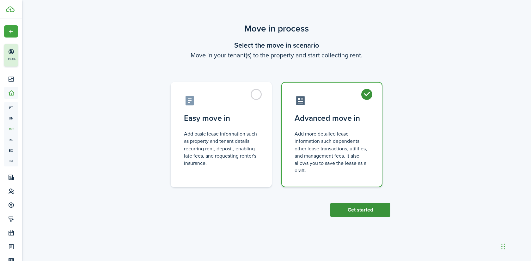
click at [365, 209] on button "Get started" at bounding box center [360, 210] width 60 height 14
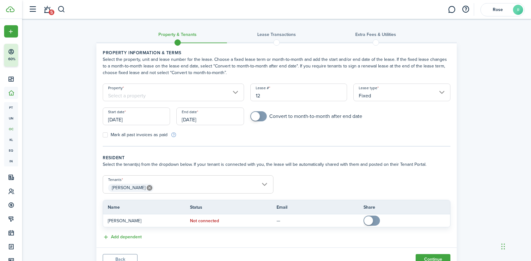
click at [199, 182] on input "[PERSON_NAME]" at bounding box center [188, 180] width 170 height 8
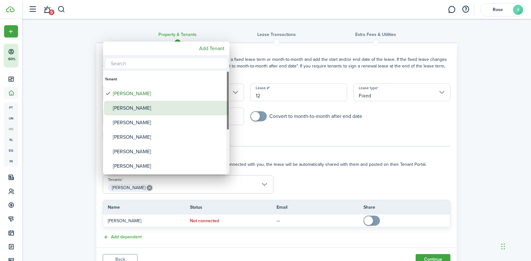
click at [142, 109] on div "[PERSON_NAME]" at bounding box center [169, 108] width 112 height 15
type input "[PERSON_NAME], [PERSON_NAME]"
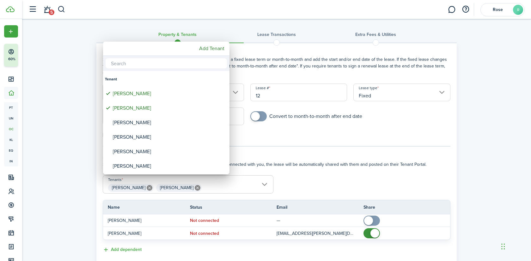
click at [375, 233] on div at bounding box center [265, 130] width 632 height 363
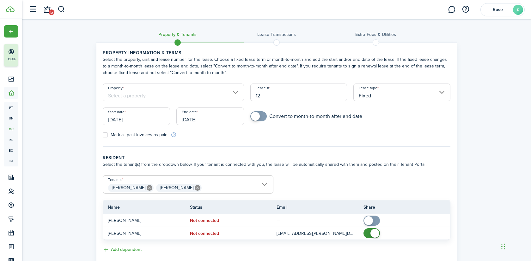
checkbox input "false"
click at [375, 233] on span at bounding box center [374, 233] width 9 height 9
click at [195, 93] on input "Property" at bounding box center [173, 93] width 141 height 18
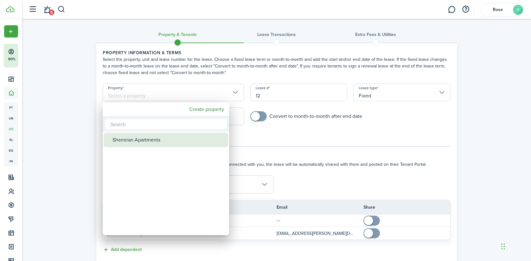
click at [173, 140] on div "Shemiran Apartments" at bounding box center [168, 140] width 112 height 15
type input "Shemiran Apartments"
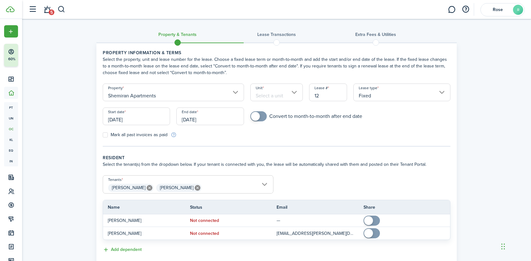
click at [269, 92] on input "Unit" at bounding box center [276, 93] width 53 height 18
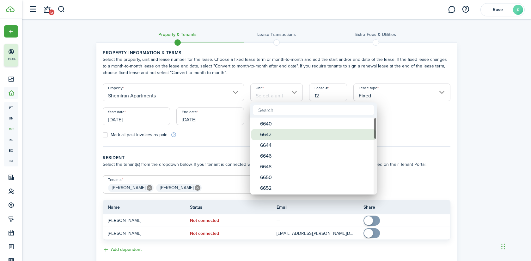
click at [272, 130] on div "6642" at bounding box center [316, 134] width 112 height 11
type input "6642"
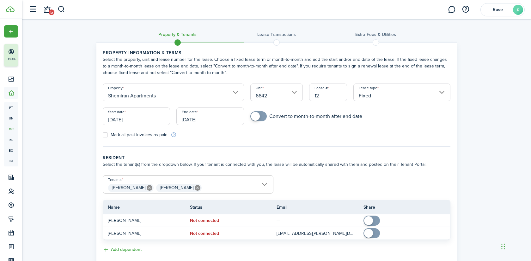
click at [131, 113] on input "[DATE]" at bounding box center [136, 117] width 67 height 18
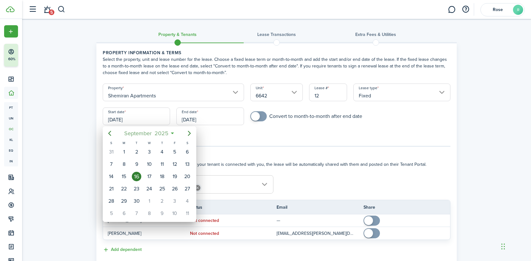
click at [146, 136] on span "September" at bounding box center [138, 133] width 30 height 11
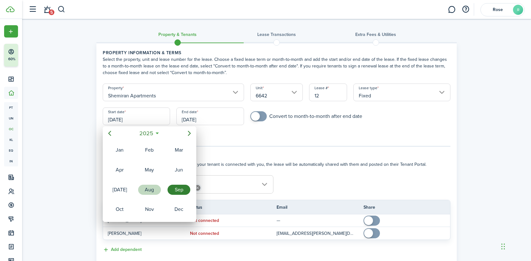
click at [144, 193] on div "Aug" at bounding box center [149, 190] width 23 height 10
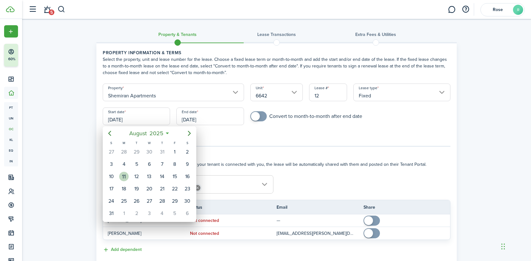
click at [127, 178] on div "11" at bounding box center [123, 176] width 9 height 9
type input "[DATE]"
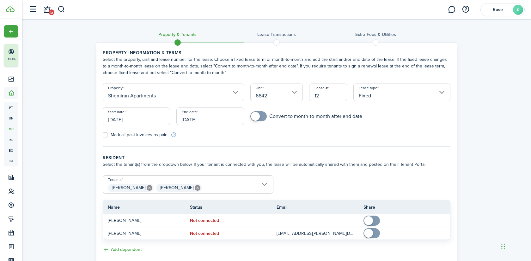
click at [211, 118] on input "[DATE]" at bounding box center [209, 117] width 67 height 18
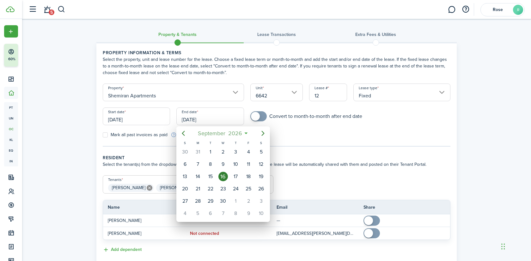
click at [217, 135] on span "September" at bounding box center [211, 133] width 30 height 11
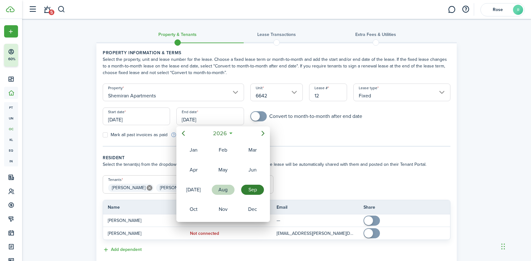
click at [219, 189] on div "Aug" at bounding box center [223, 190] width 23 height 10
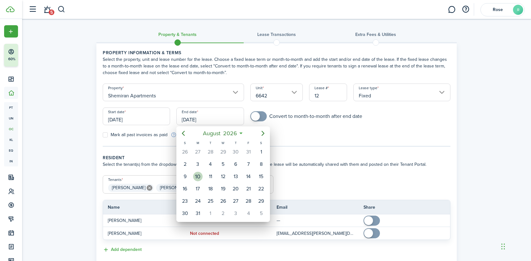
click at [197, 177] on div "10" at bounding box center [197, 176] width 9 height 9
type input "[DATE]"
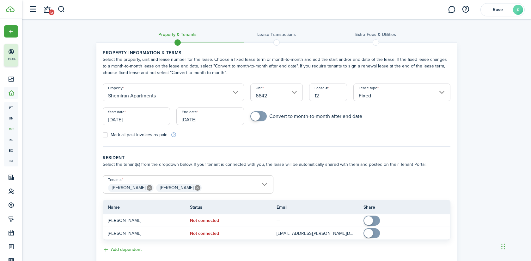
scroll to position [14, 0]
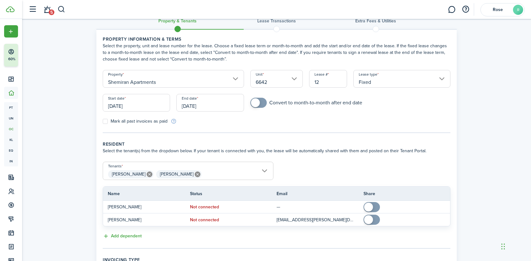
click at [119, 123] on label "Mark all past invoices as paid" at bounding box center [135, 121] width 65 height 5
click at [103, 122] on input "Mark all past invoices as paid" at bounding box center [102, 122] width 0 height 0
checkbox input "true"
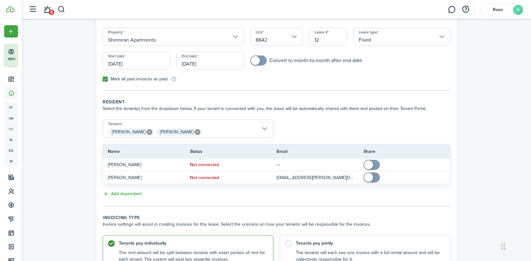
scroll to position [87, 0]
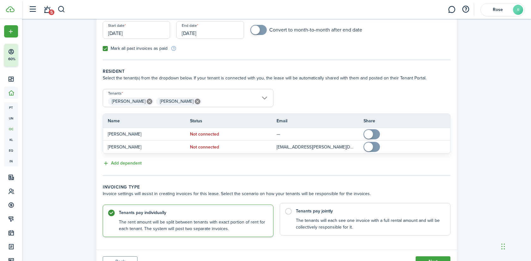
click at [345, 210] on control-radio-card-title "Tenants pay jointly" at bounding box center [370, 211] width 148 height 6
radio input "false"
radio input "true"
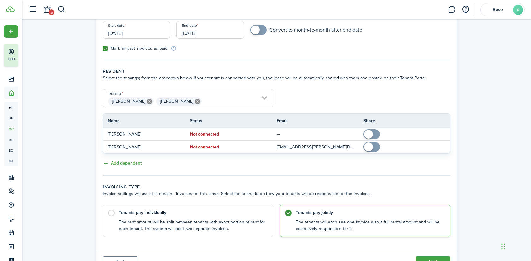
scroll to position [116, 0]
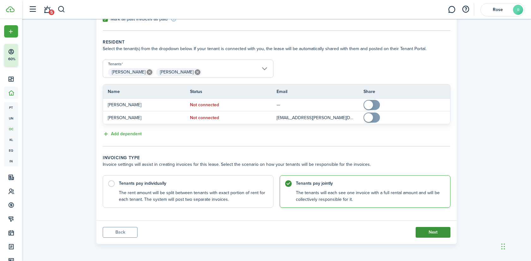
click at [442, 234] on button "Next" at bounding box center [432, 232] width 35 height 11
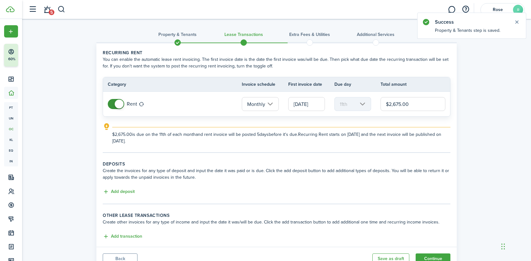
drag, startPoint x: 414, startPoint y: 105, endPoint x: 382, endPoint y: 106, distance: 32.2
click at [382, 106] on input "$2,675.00" at bounding box center [412, 104] width 65 height 14
paste input "text"
type input "$2,675.00"
click at [117, 192] on button "Add deposit" at bounding box center [119, 192] width 32 height 7
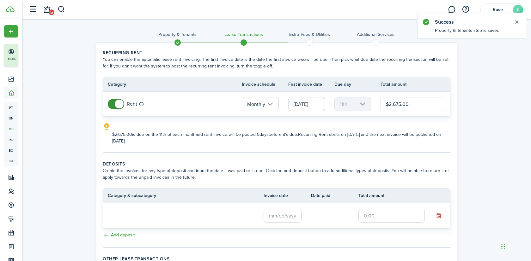
click at [378, 219] on input "text" at bounding box center [391, 216] width 66 height 14
paste input "$2,675"
type input "$2,675.00"
click at [285, 215] on input "text" at bounding box center [282, 216] width 38 height 14
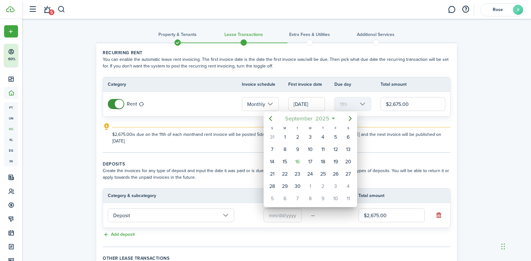
click at [304, 117] on span "September" at bounding box center [298, 118] width 30 height 11
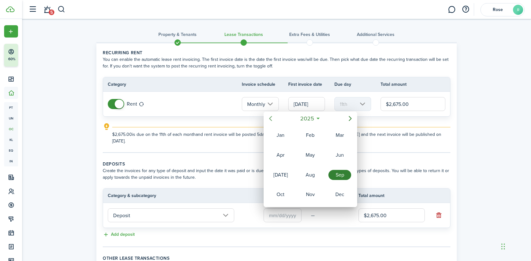
click at [267, 119] on icon "Previous page" at bounding box center [271, 119] width 8 height 8
click at [351, 119] on icon "Next page" at bounding box center [349, 118] width 3 height 5
click at [309, 177] on div "Aug" at bounding box center [310, 175] width 23 height 10
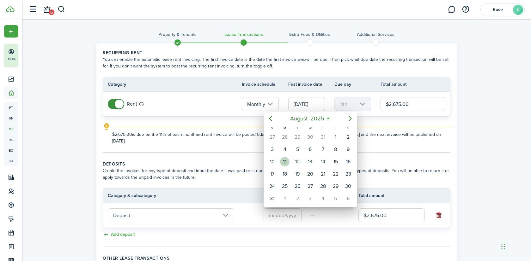
click at [285, 162] on div "11" at bounding box center [284, 161] width 9 height 9
type input "[DATE]"
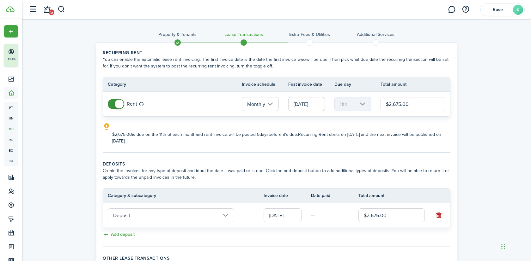
click at [308, 107] on input "[DATE]" at bounding box center [306, 104] width 37 height 14
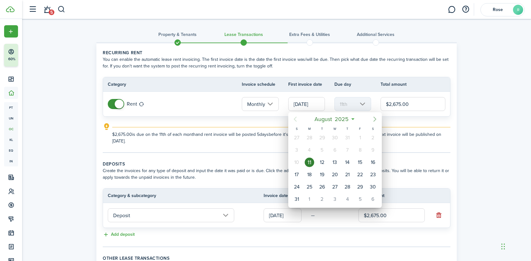
click at [373, 120] on icon "Next page" at bounding box center [375, 120] width 8 height 8
click at [371, 119] on icon "Next page" at bounding box center [375, 120] width 8 height 8
click at [333, 188] on div "1" at bounding box center [334, 187] width 9 height 9
type input "[DATE]"
type input "1st"
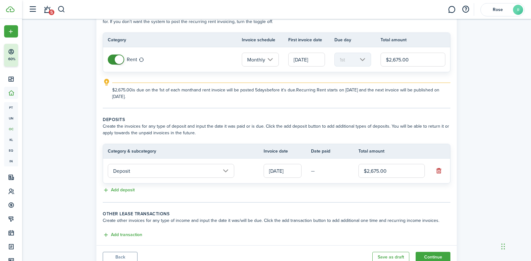
scroll to position [69, 0]
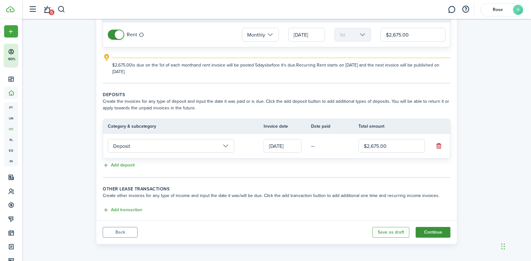
click at [429, 234] on button "Continue" at bounding box center [432, 232] width 35 height 11
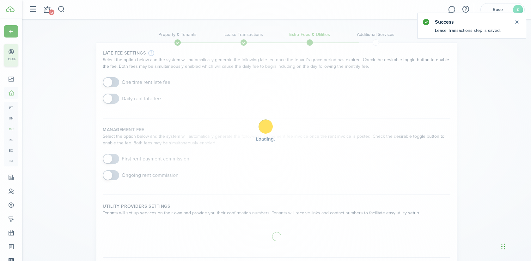
click at [111, 85] on div "Loading" at bounding box center [265, 130] width 531 height 261
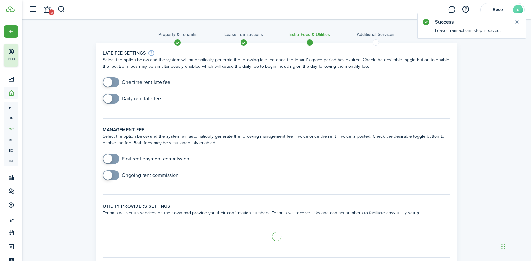
checkbox input "true"
click at [112, 84] on span at bounding box center [111, 82] width 6 height 10
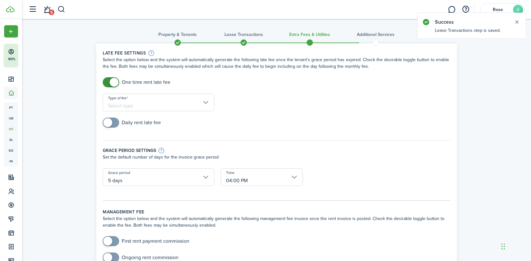
click at [144, 99] on input "Type of fee" at bounding box center [158, 103] width 111 height 18
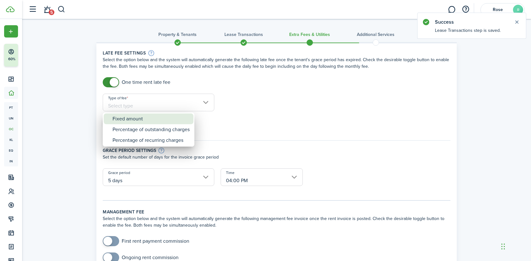
click at [142, 118] on div "Fixed amount" at bounding box center [150, 119] width 77 height 11
type input "Fixed amount"
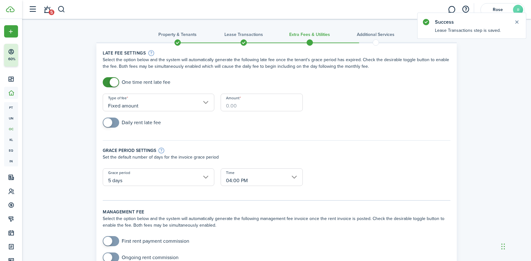
click at [240, 108] on input "Amount" at bounding box center [261, 103] width 82 height 18
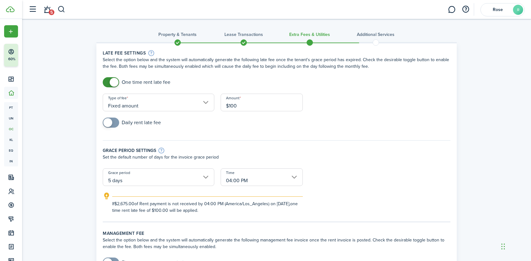
type input "$100.00"
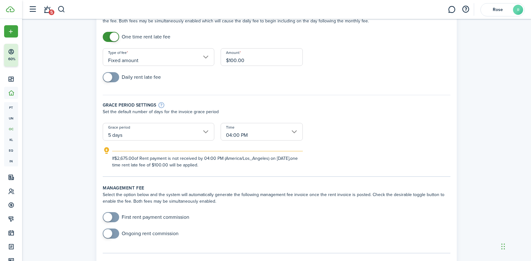
scroll to position [131, 0]
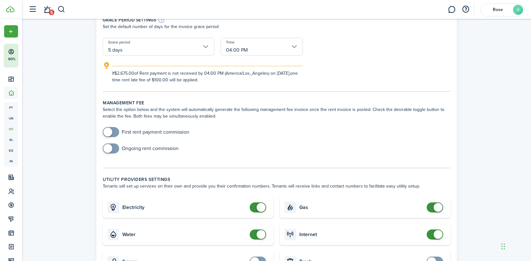
checkbox input "false"
click at [261, 211] on span at bounding box center [260, 207] width 9 height 9
checkbox input "false"
click at [261, 234] on span at bounding box center [260, 235] width 9 height 9
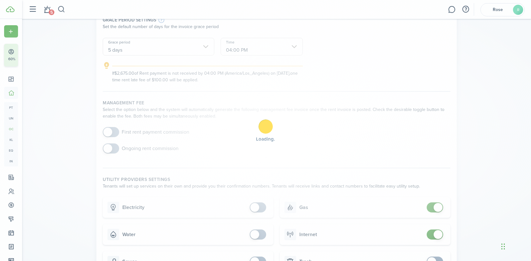
checkbox input "false"
click at [439, 205] on span at bounding box center [437, 207] width 9 height 9
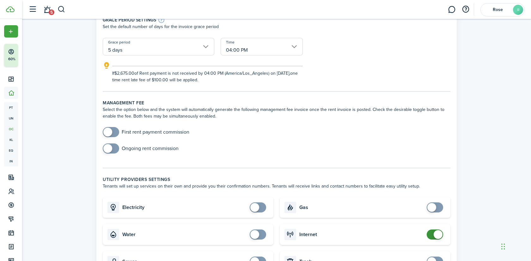
checkbox input "false"
click at [437, 237] on span at bounding box center [437, 235] width 9 height 9
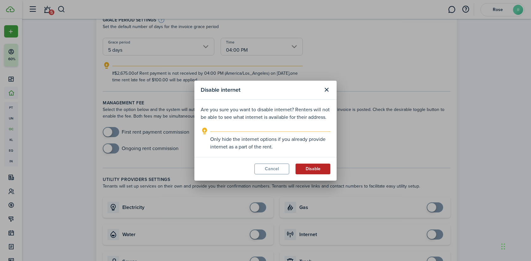
click at [323, 169] on button "Disable" at bounding box center [312, 169] width 35 height 11
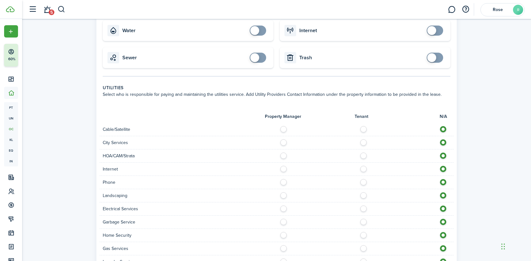
scroll to position [469, 0]
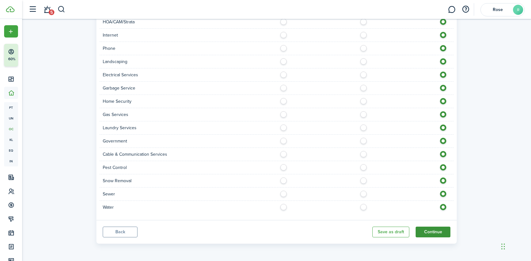
click at [425, 232] on button "Continue" at bounding box center [432, 232] width 35 height 11
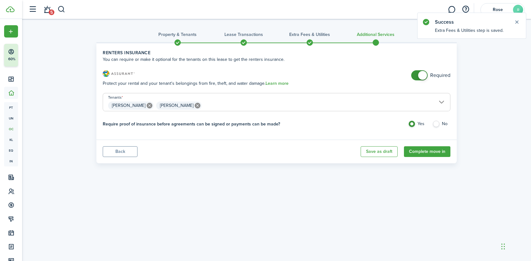
checkbox input "false"
click at [422, 79] on span at bounding box center [422, 75] width 9 height 9
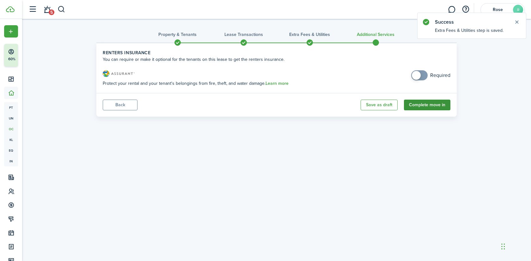
click at [430, 102] on button "Complete move in" at bounding box center [427, 105] width 46 height 11
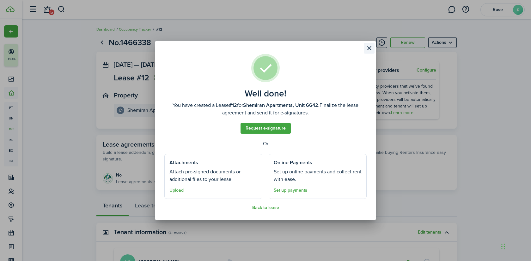
click at [366, 48] on button "Close modal" at bounding box center [368, 48] width 11 height 11
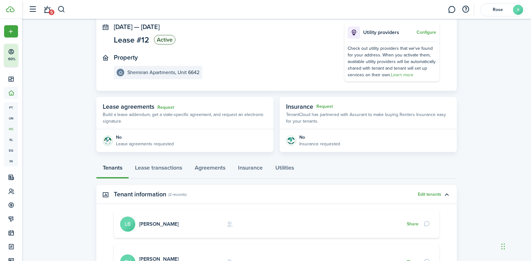
scroll to position [48, 0]
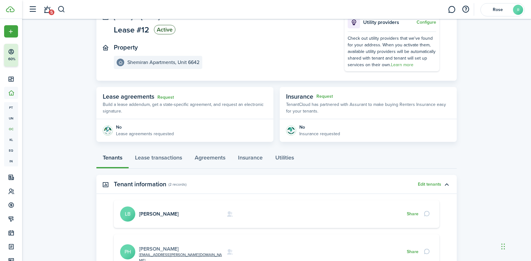
click at [159, 246] on link "[PERSON_NAME]" at bounding box center [158, 249] width 39 height 7
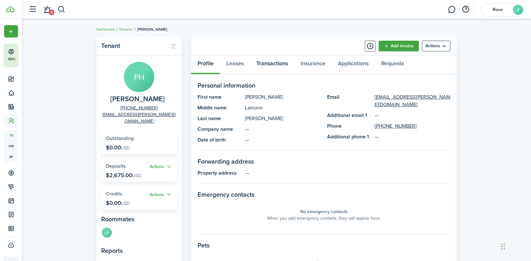
click at [270, 63] on link "Transactions" at bounding box center [272, 65] width 44 height 19
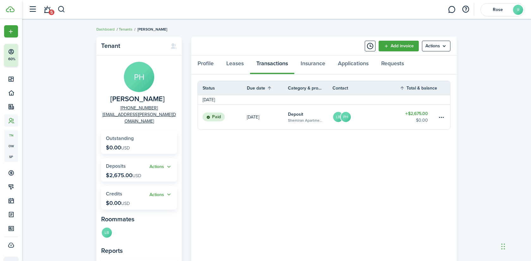
click at [127, 29] on link "Tenants" at bounding box center [126, 30] width 14 height 6
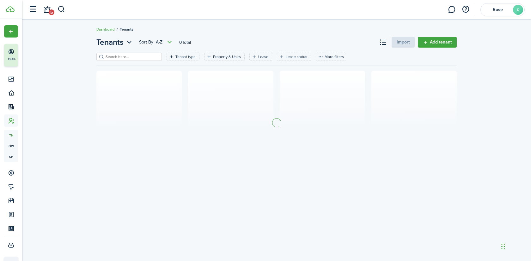
click at [125, 56] on input "search" at bounding box center [132, 57] width 56 height 6
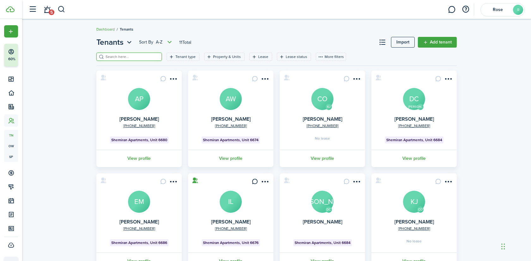
paste input "[PERSON_NAME]"
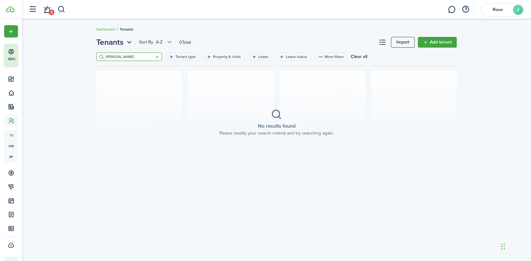
click at [126, 56] on input "[PERSON_NAME]" at bounding box center [132, 57] width 56 height 6
paste input "[PERSON_NAME]"
type input "[PERSON_NAME]"
click at [153, 56] on button "button" at bounding box center [157, 56] width 9 height 9
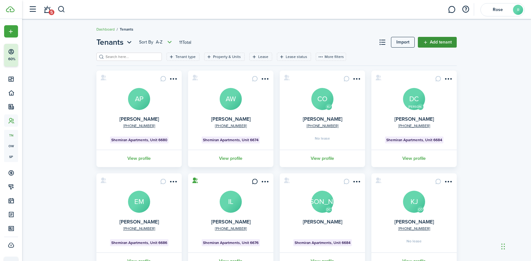
click at [432, 43] on link "Add tenant" at bounding box center [436, 42] width 39 height 11
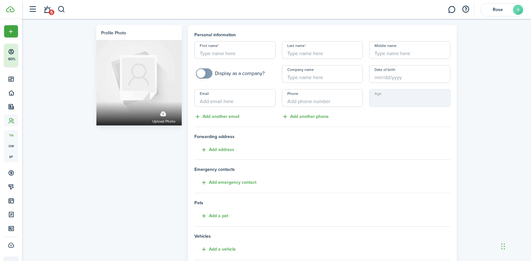
click at [400, 53] on input "Middle name" at bounding box center [409, 50] width 81 height 18
click at [311, 54] on input "Last name" at bounding box center [322, 50] width 81 height 18
paste input "[PERSON_NAME]"
type input "[PERSON_NAME]"
click at [237, 55] on input "First name" at bounding box center [234, 50] width 81 height 18
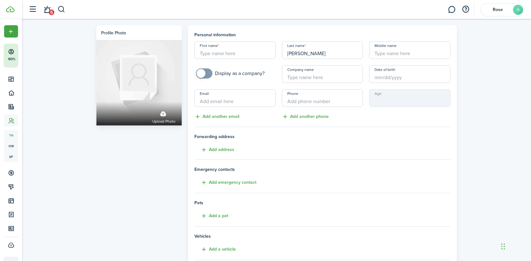
paste input "[PERSON_NAME]"
type input "[PERSON_NAME]"
click at [400, 52] on input "Middle name" at bounding box center [409, 50] width 81 height 18
paste input "Diene"
type input "Diene"
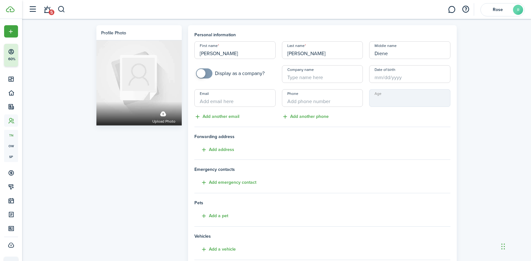
click at [237, 100] on input "Email" at bounding box center [234, 98] width 81 height 18
paste input "[EMAIL_ADDRESS][DOMAIN_NAME]"
type input "[EMAIL_ADDRESS][DOMAIN_NAME]"
click at [313, 78] on input "Company name" at bounding box center [322, 74] width 81 height 18
paste input "[PHONE_NUMBER]"
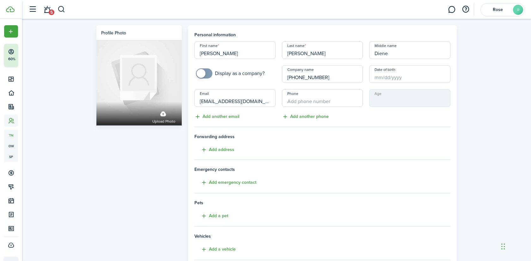
click at [298, 80] on input "[PHONE_NUMBER]" at bounding box center [322, 74] width 81 height 18
click at [288, 78] on input "(770710-9220" at bounding box center [322, 74] width 81 height 18
click at [304, 80] on input "770710-9220" at bounding box center [322, 74] width 81 height 18
drag, startPoint x: 317, startPoint y: 79, endPoint x: 282, endPoint y: 79, distance: 35.1
click at [282, 79] on input "7707109220" at bounding box center [322, 74] width 81 height 18
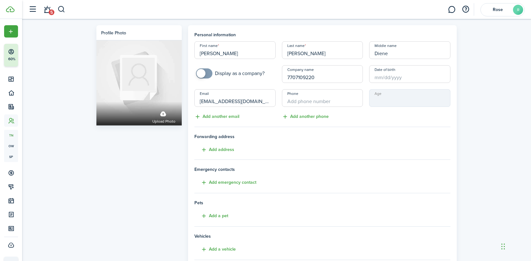
type input "7707109220"
click at [311, 105] on input "+1" at bounding box center [322, 98] width 81 height 18
paste input "[PHONE_NUMBER]"
type input "[PHONE_NUMBER]"
drag, startPoint x: 319, startPoint y: 75, endPoint x: 282, endPoint y: 75, distance: 37.3
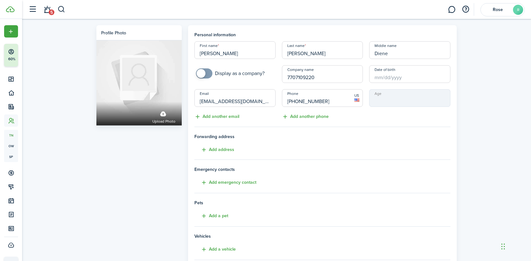
click at [282, 75] on input "7707109220" at bounding box center [322, 74] width 81 height 18
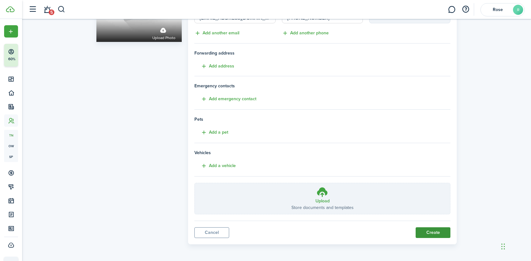
click at [433, 235] on button "Create" at bounding box center [432, 233] width 35 height 11
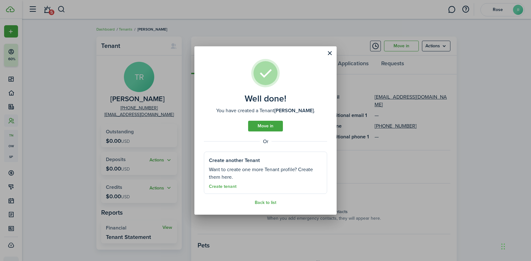
click at [156, 106] on div "Well done! You have created a Tenant [PERSON_NAME] . Move in Or Create another …" at bounding box center [265, 130] width 531 height 261
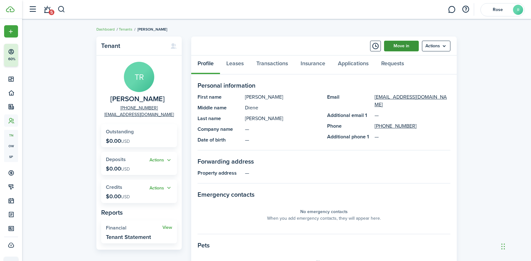
click at [406, 47] on link "Move in" at bounding box center [401, 46] width 35 height 11
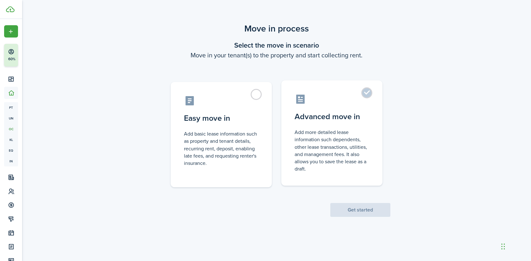
click at [330, 139] on control-radio-card-description "Add more detailed lease information such dependents, other lease transactions, …" at bounding box center [331, 151] width 75 height 44
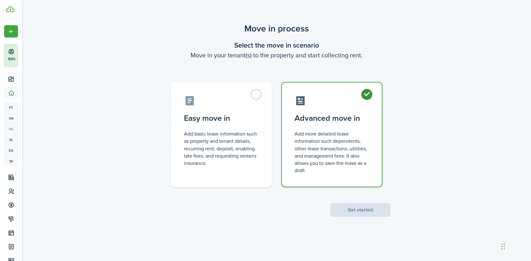
radio input "true"
click at [358, 213] on button "Get started" at bounding box center [360, 210] width 60 height 14
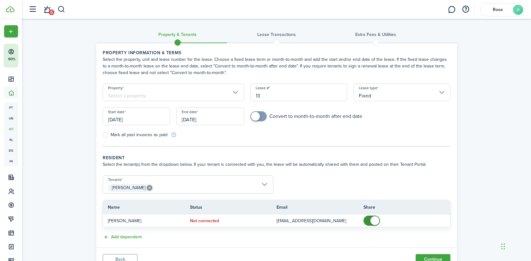
click at [141, 121] on input "[DATE]" at bounding box center [136, 117] width 67 height 18
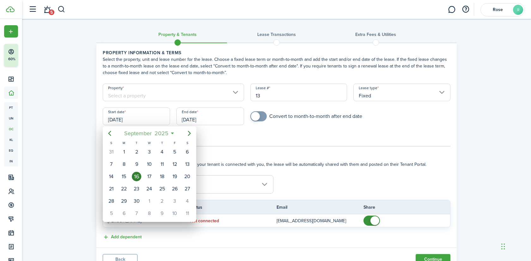
click at [150, 135] on span "September" at bounding box center [138, 133] width 30 height 11
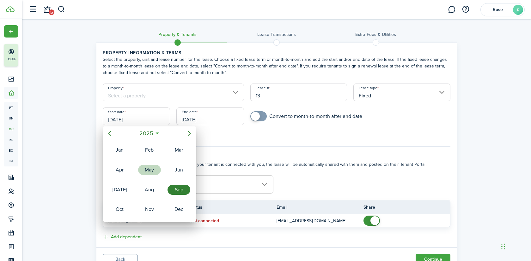
click at [150, 165] on div "May" at bounding box center [149, 170] width 23 height 10
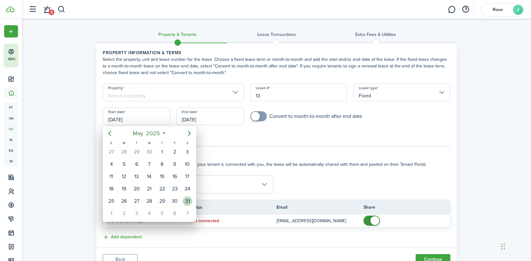
click at [188, 202] on div "31" at bounding box center [187, 201] width 9 height 9
type input "[DATE]"
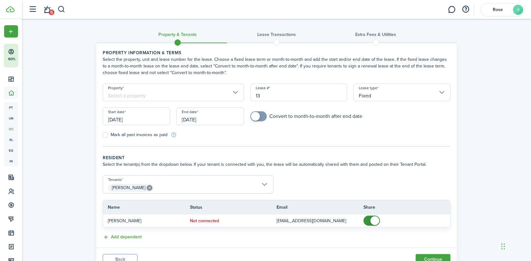
click at [212, 122] on input "[DATE]" at bounding box center [209, 117] width 67 height 18
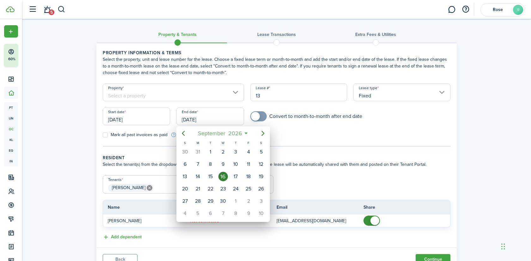
click at [214, 133] on span "September" at bounding box center [211, 133] width 30 height 11
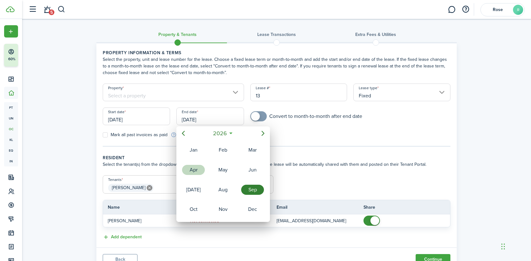
click at [195, 169] on div "Apr" at bounding box center [193, 170] width 23 height 10
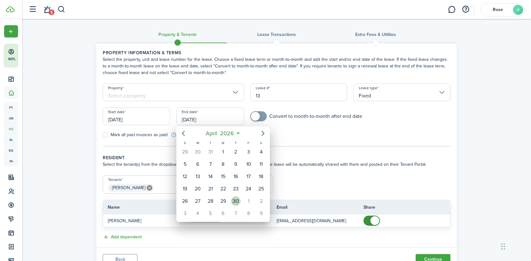
click at [234, 201] on div "30" at bounding box center [235, 201] width 9 height 9
type input "[DATE]"
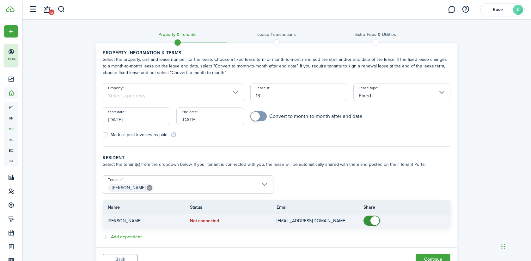
checkbox input "false"
click at [375, 222] on span at bounding box center [374, 221] width 9 height 9
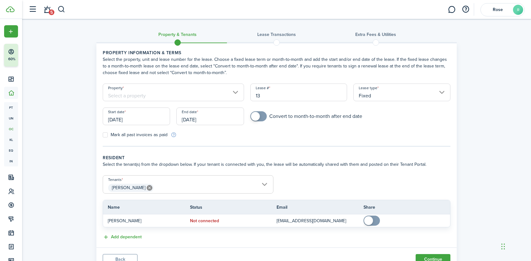
click at [209, 91] on input "Property" at bounding box center [173, 93] width 141 height 18
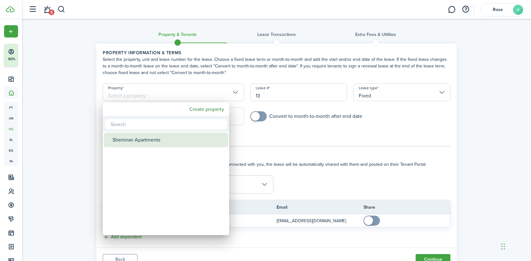
click at [173, 137] on div "Shemiran Apartments" at bounding box center [168, 140] width 112 height 15
type input "Shemiran Apartments"
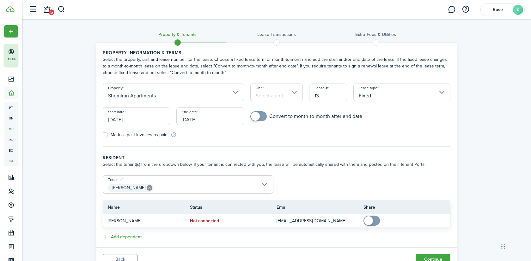
click at [262, 94] on input "Unit" at bounding box center [276, 93] width 53 height 18
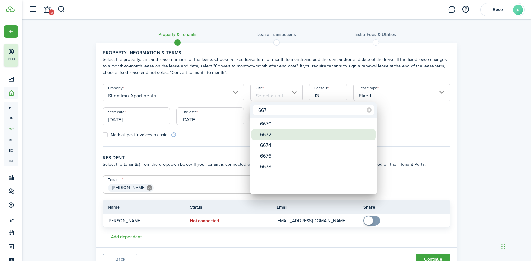
type input "667"
click at [273, 132] on div "6672" at bounding box center [316, 134] width 112 height 11
type input "6672"
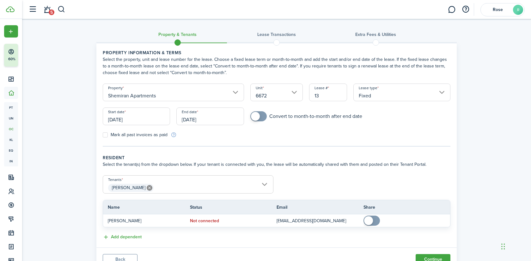
click at [156, 137] on label "Mark all past invoices as paid" at bounding box center [135, 135] width 65 height 5
click at [103, 135] on input "Mark all past invoices as paid" at bounding box center [102, 135] width 0 height 0
checkbox input "true"
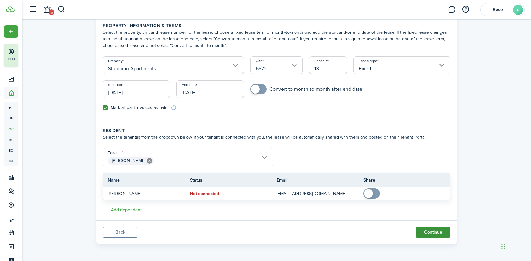
click at [432, 230] on button "Continue" at bounding box center [432, 232] width 35 height 11
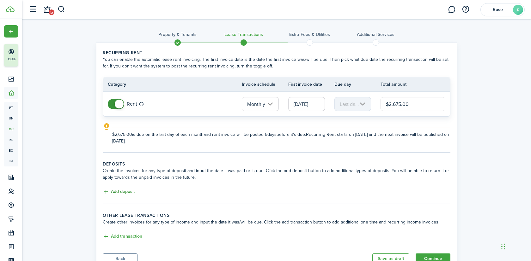
click at [130, 193] on button "Add deposit" at bounding box center [119, 192] width 32 height 7
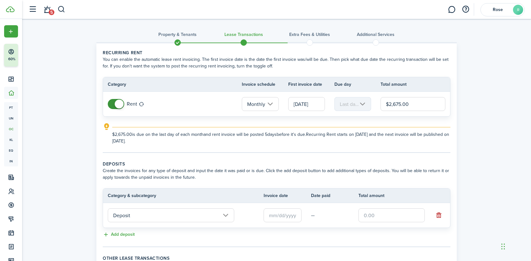
click at [392, 213] on input "text" at bounding box center [391, 216] width 66 height 14
paste input "$2,675"
click at [276, 218] on input "text" at bounding box center [282, 216] width 38 height 14
type input "$2,675.00"
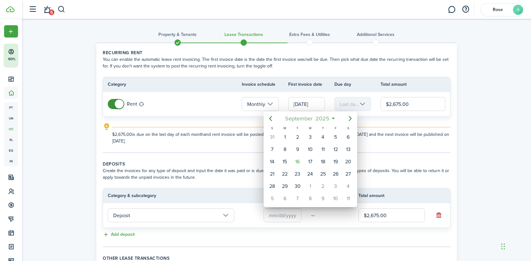
click at [314, 118] on span "2025" at bounding box center [322, 118] width 17 height 11
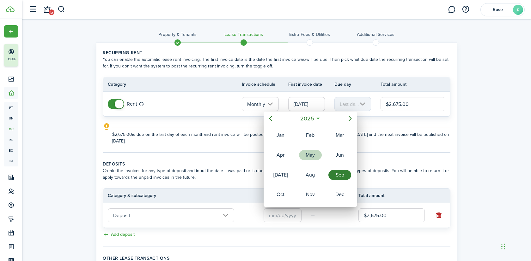
click at [314, 156] on div "May" at bounding box center [310, 155] width 23 height 10
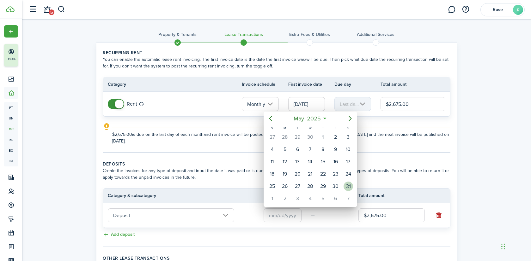
click at [347, 184] on div "31" at bounding box center [347, 186] width 9 height 9
type input "[DATE]"
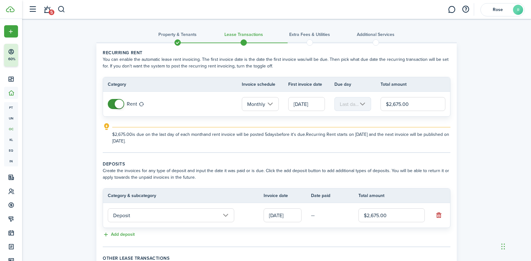
click at [312, 103] on input "[DATE]" at bounding box center [306, 104] width 37 height 14
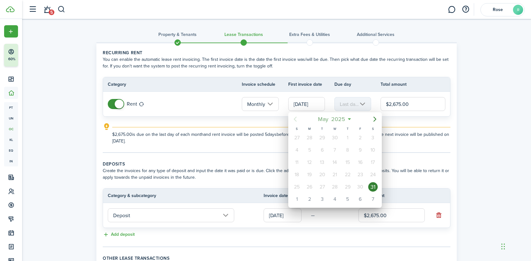
click at [342, 118] on span "2025" at bounding box center [338, 119] width 17 height 11
click at [309, 197] on div "Oct" at bounding box center [304, 195] width 23 height 10
click at [336, 137] on div "1" at bounding box center [334, 137] width 9 height 9
type input "[DATE]"
type input "1st"
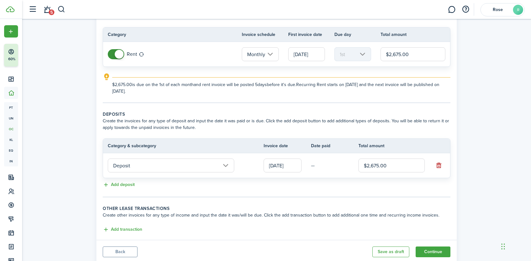
scroll to position [69, 0]
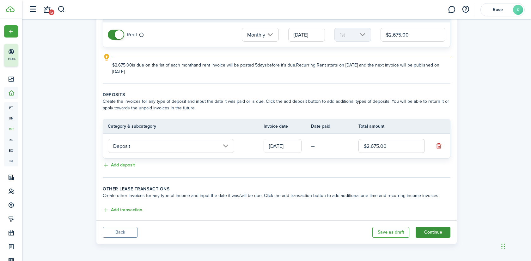
click at [438, 233] on button "Continue" at bounding box center [432, 232] width 35 height 11
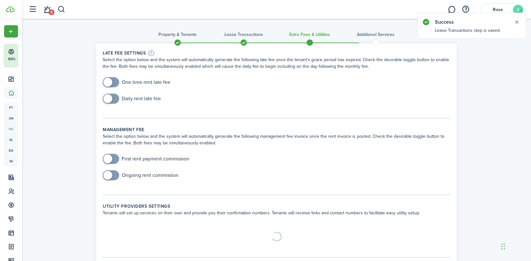
checkbox input "true"
click at [112, 79] on span at bounding box center [111, 82] width 6 height 10
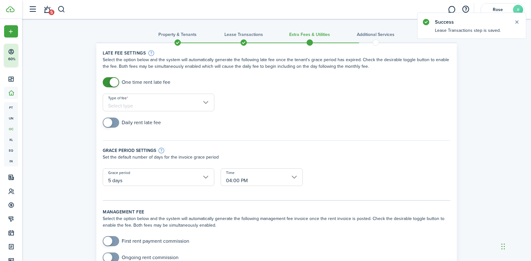
click at [131, 101] on input "Type of fee" at bounding box center [158, 103] width 111 height 18
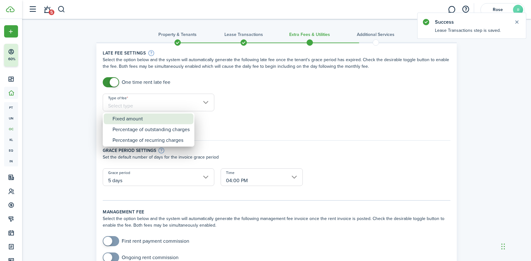
click at [134, 122] on div "Fixed amount" at bounding box center [150, 119] width 77 height 11
type input "Fixed amount"
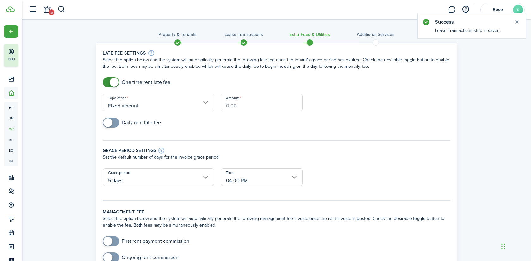
click at [243, 104] on input "Amount" at bounding box center [261, 103] width 82 height 18
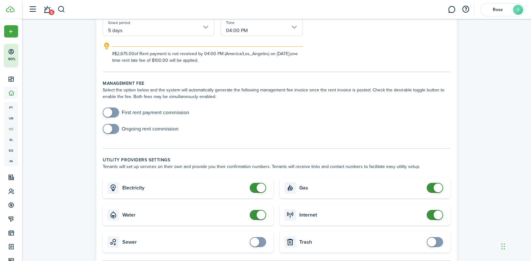
scroll to position [205, 0]
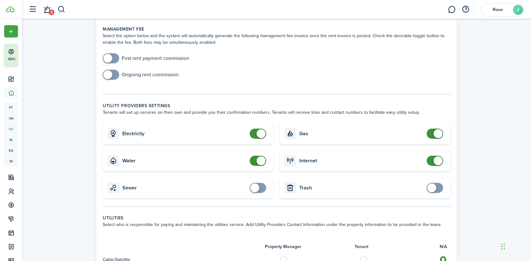
type input "$100.00"
checkbox input "false"
click at [257, 160] on span at bounding box center [260, 161] width 9 height 9
checkbox input "false"
click at [258, 131] on span at bounding box center [260, 133] width 9 height 9
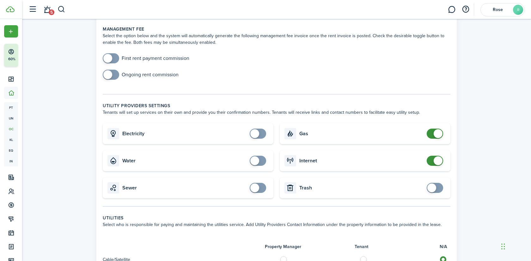
checkbox input "false"
click at [437, 133] on span at bounding box center [437, 133] width 9 height 9
checkbox input "false"
click at [438, 161] on span at bounding box center [437, 161] width 9 height 9
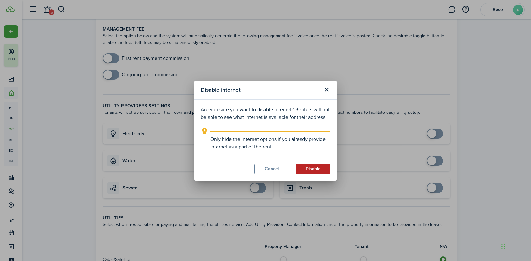
click at [315, 166] on button "Disable" at bounding box center [312, 169] width 35 height 11
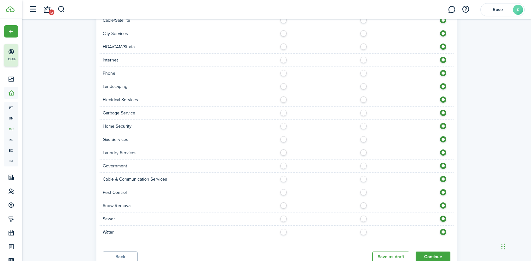
scroll to position [469, 0]
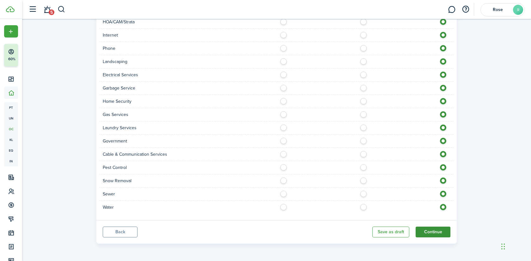
click at [439, 232] on button "Continue" at bounding box center [432, 232] width 35 height 11
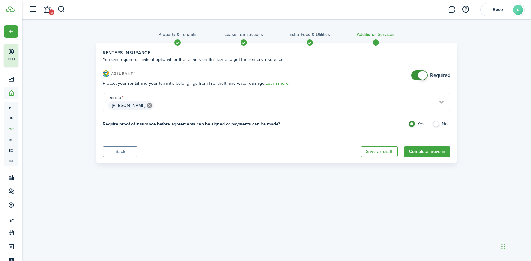
checkbox input "false"
click at [423, 76] on span at bounding box center [422, 75] width 9 height 9
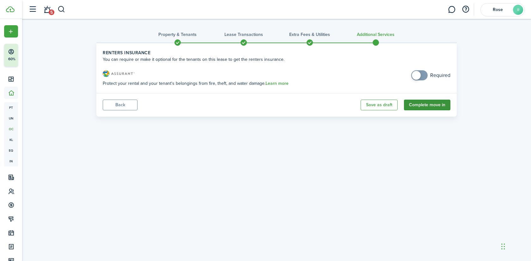
click at [436, 107] on button "Complete move in" at bounding box center [427, 105] width 46 height 11
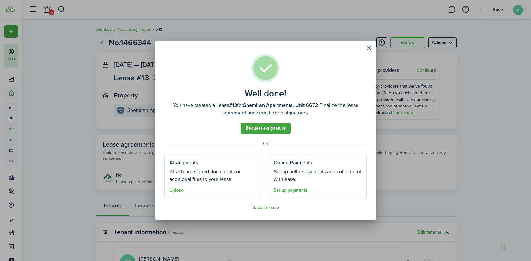
click at [138, 104] on div "Well done! You have created a Lease #13 for Shemiran Apartments, Unit 6672. Fin…" at bounding box center [265, 130] width 531 height 261
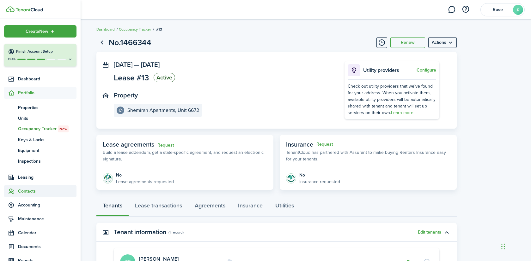
click at [32, 189] on span "Contacts" at bounding box center [47, 191] width 58 height 7
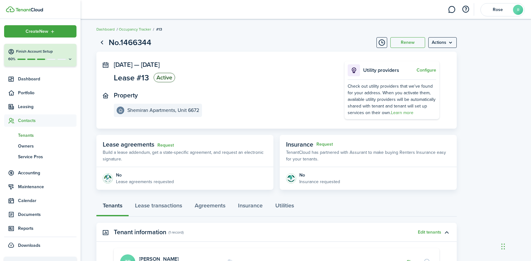
click at [30, 135] on span "Tenants" at bounding box center [47, 135] width 58 height 7
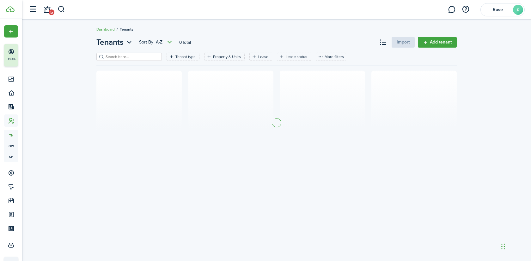
click at [131, 56] on input "search" at bounding box center [132, 57] width 56 height 6
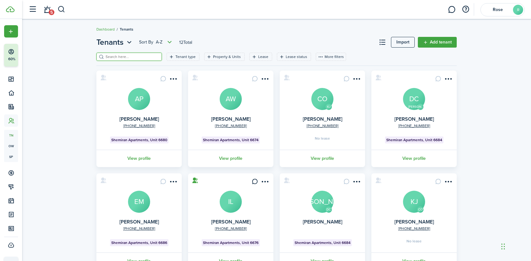
paste input "Mercedeh"
type input "Mercedeh"
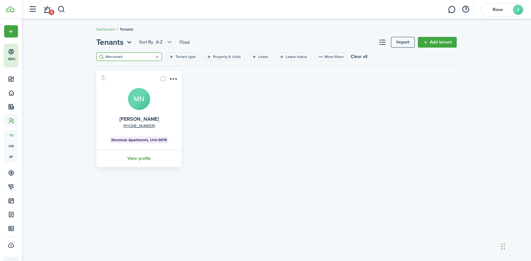
click at [143, 159] on link "View profile" at bounding box center [138, 158] width 87 height 17
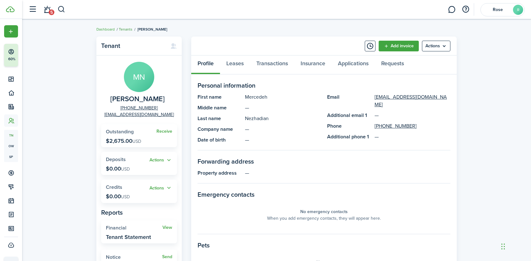
click at [127, 29] on link "Tenants" at bounding box center [126, 30] width 14 height 6
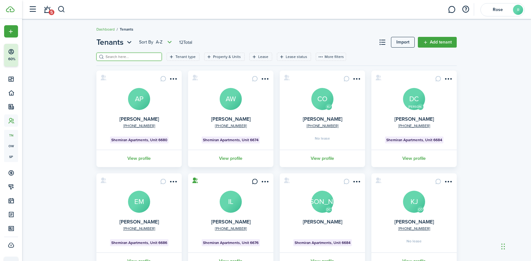
click at [139, 54] on input "search" at bounding box center [132, 57] width 56 height 6
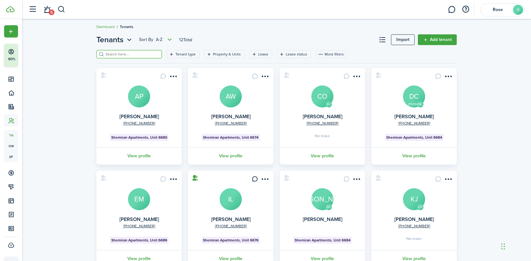
paste input "[PERSON_NAME]"
type input "[PERSON_NAME]"
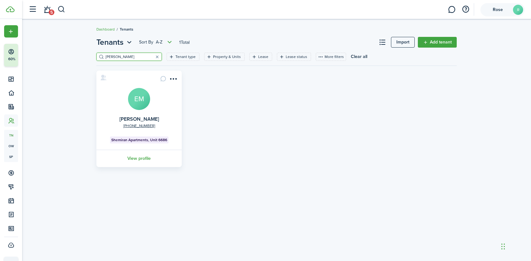
click at [502, 11] on span "Rose" at bounding box center [497, 10] width 25 height 4
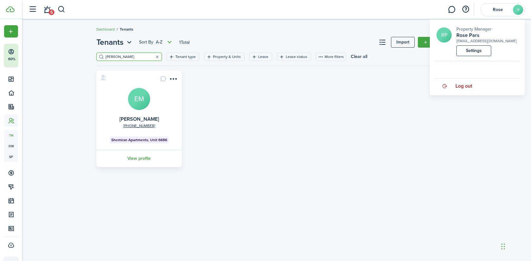
click at [460, 89] on span "Log out" at bounding box center [463, 86] width 17 height 6
